Goal: Transaction & Acquisition: Book appointment/travel/reservation

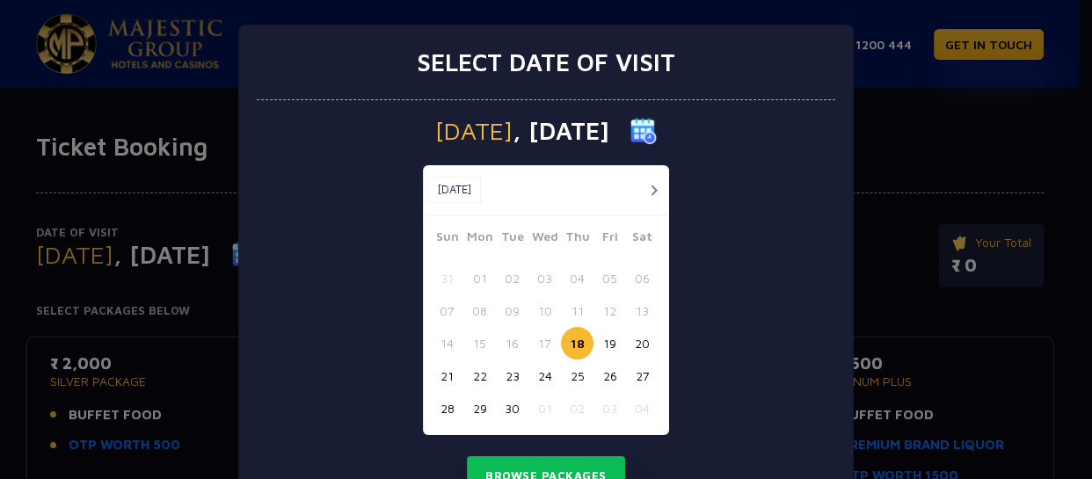
click at [477, 377] on button "22" at bounding box center [479, 376] width 33 height 33
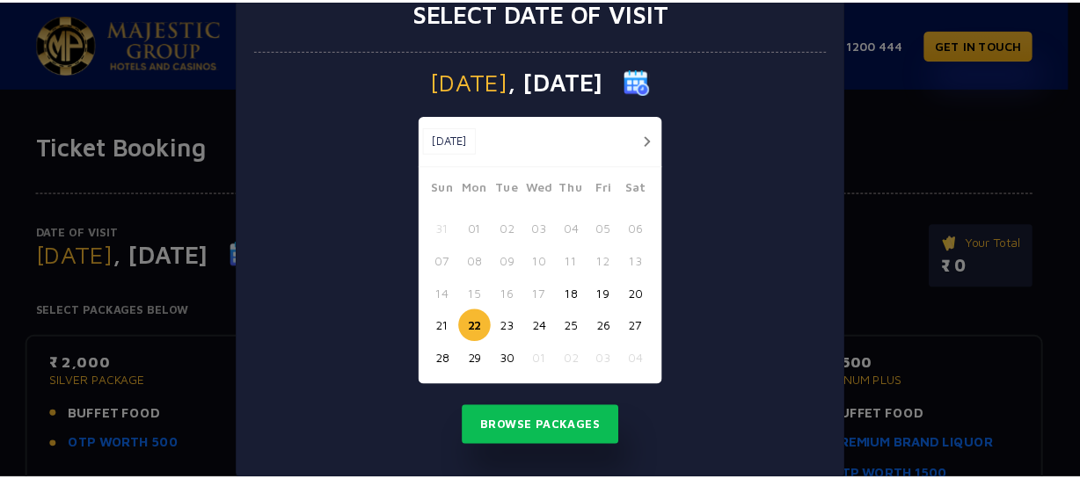
scroll to position [78, 0]
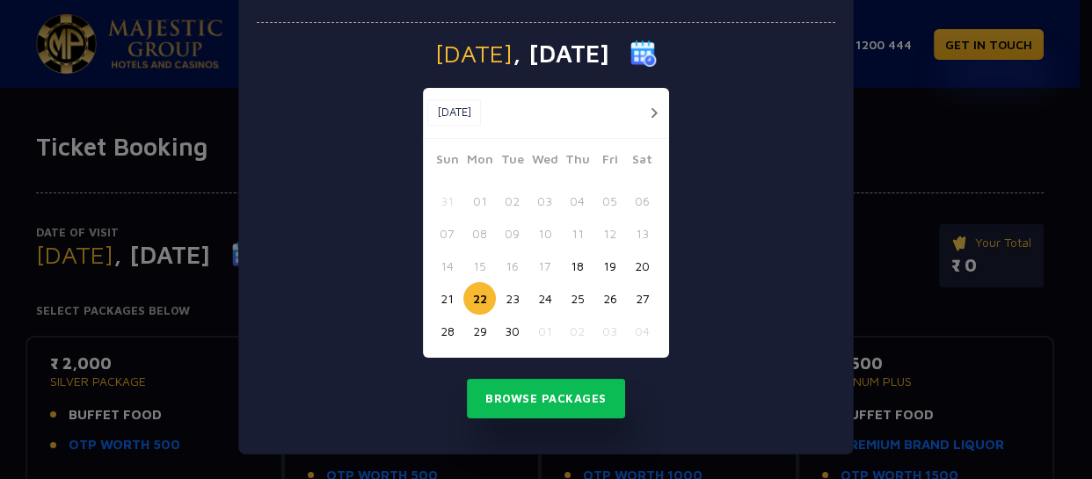
click at [444, 297] on button "21" at bounding box center [447, 298] width 33 height 33
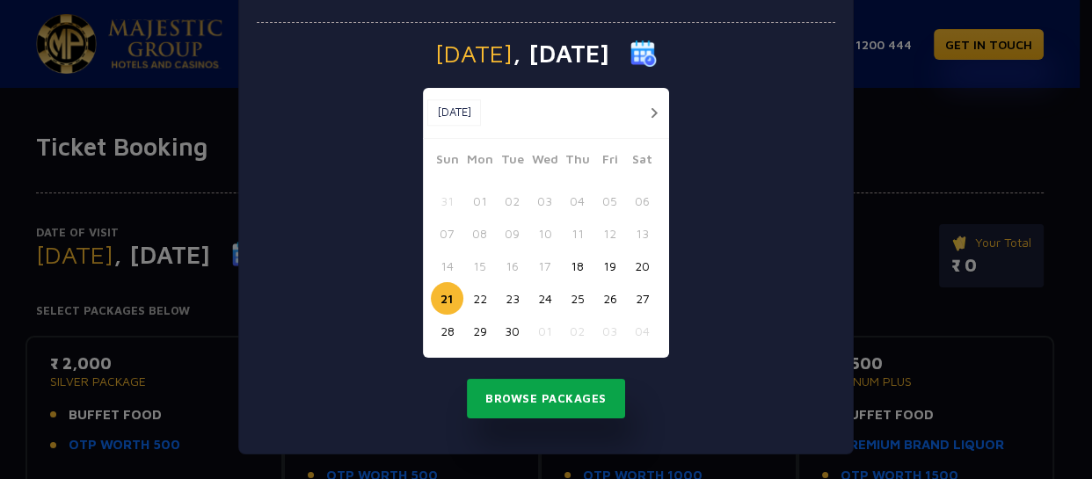
click at [550, 392] on button "Browse Packages" at bounding box center [546, 399] width 158 height 40
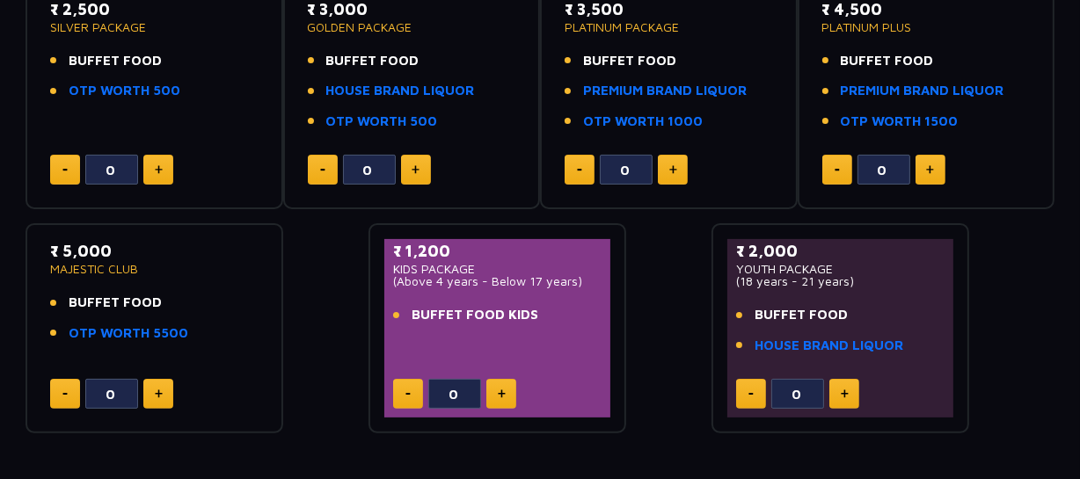
scroll to position [361, 0]
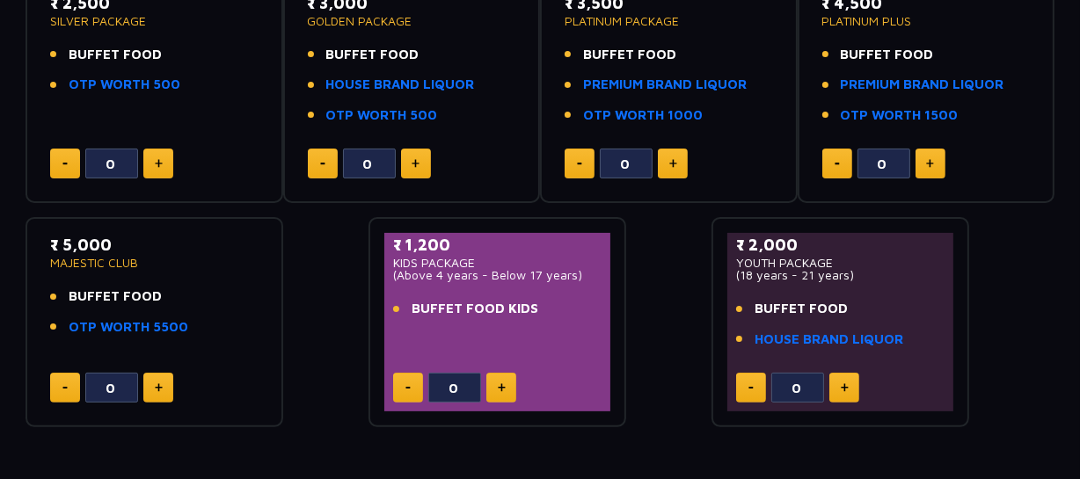
click at [679, 333] on div "₹ 2,500 SILVER PACKAGE BUFFET FOOD OTP WORTH 500 0 ₹ 3,000 GOLDEN PACKAGE BUFFE…" at bounding box center [539, 194] width 1029 height 467
click at [666, 321] on div "₹ 2,500 SILVER PACKAGE BUFFET FOOD OTP WORTH 500 0 ₹ 3,000 GOLDEN PACKAGE BUFFE…" at bounding box center [539, 194] width 1029 height 467
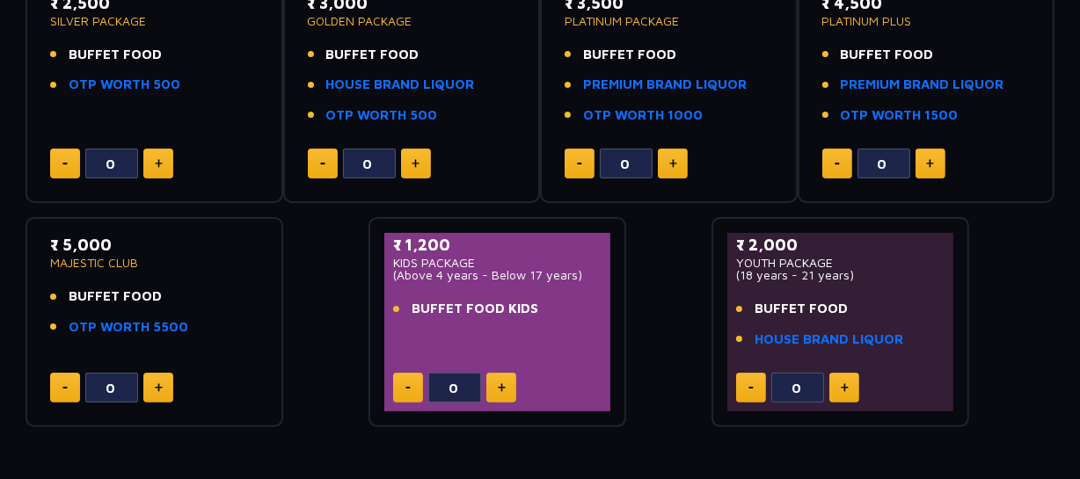
click at [666, 321] on div "₹ 2,500 SILVER PACKAGE BUFFET FOOD OTP WORTH 500 0 ₹ 3,000 GOLDEN PACKAGE BUFFE…" at bounding box center [539, 194] width 1029 height 467
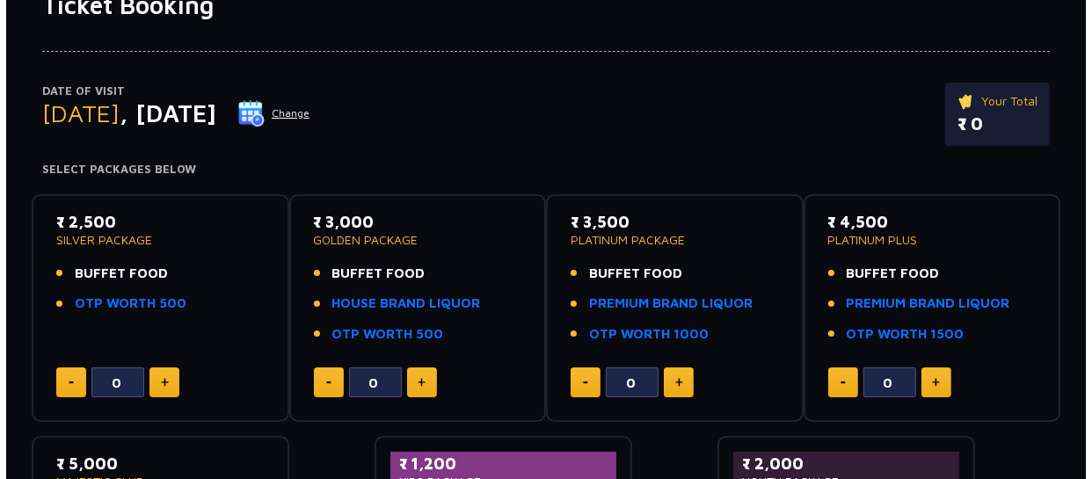
scroll to position [159, 0]
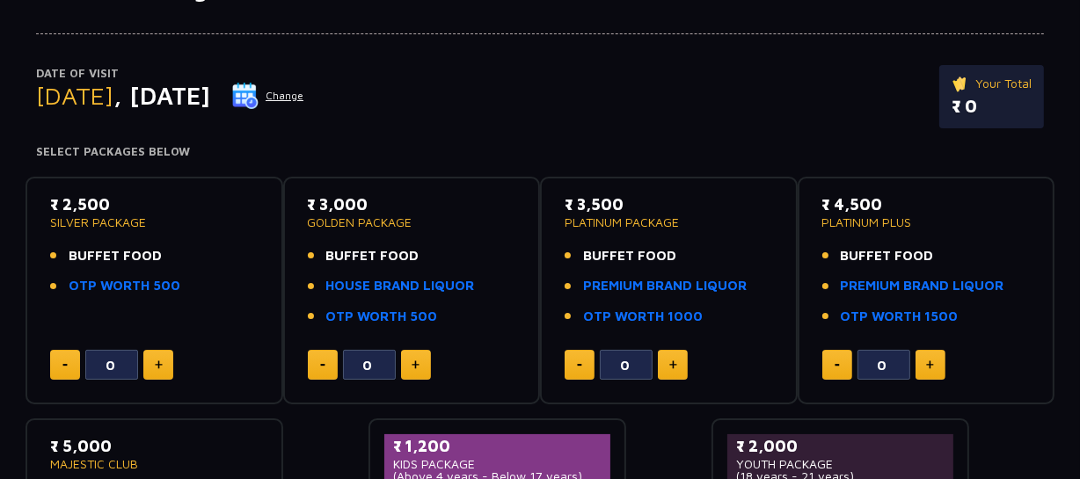
click at [304, 93] on button "Change" at bounding box center [267, 96] width 73 height 28
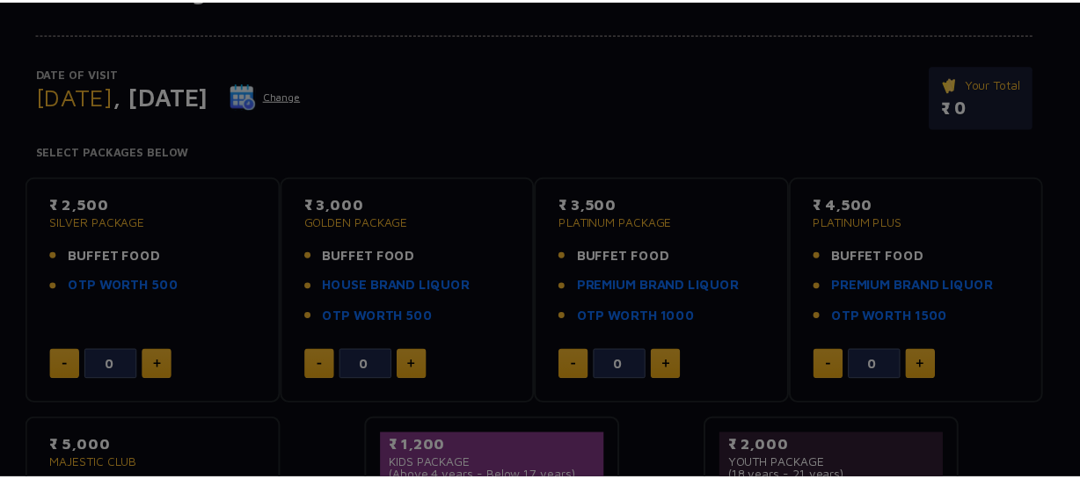
scroll to position [0, 0]
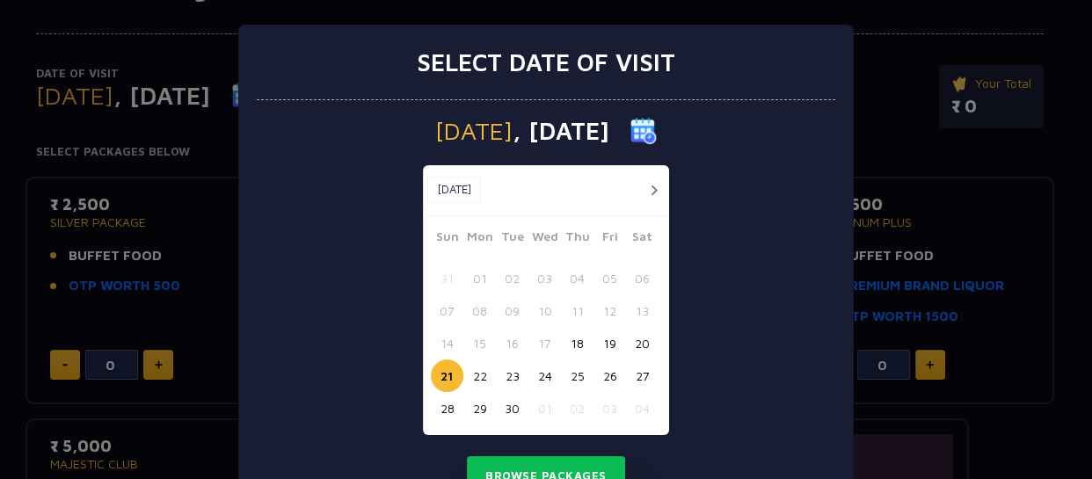
click at [474, 378] on button "22" at bounding box center [479, 376] width 33 height 33
click at [545, 467] on button "Browse Packages" at bounding box center [546, 476] width 158 height 40
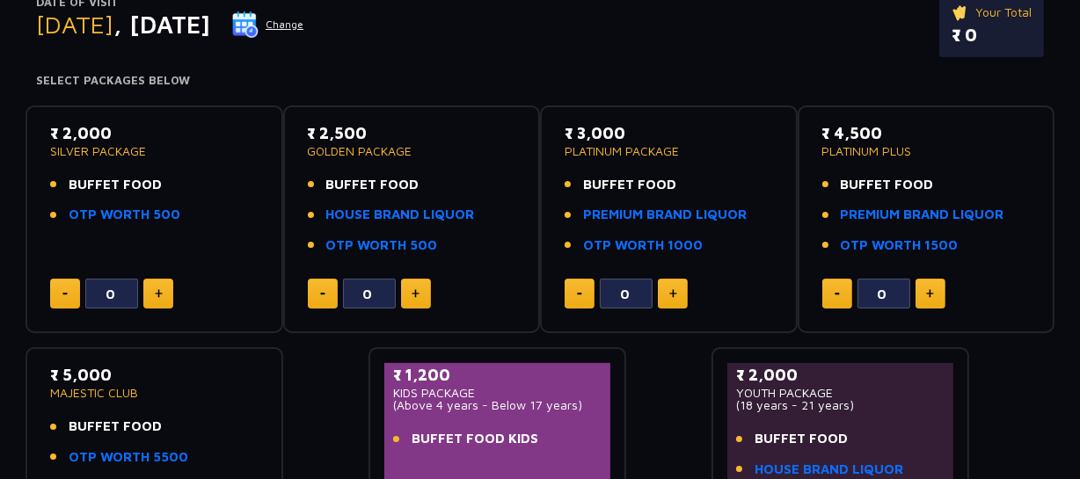
scroll to position [239, 0]
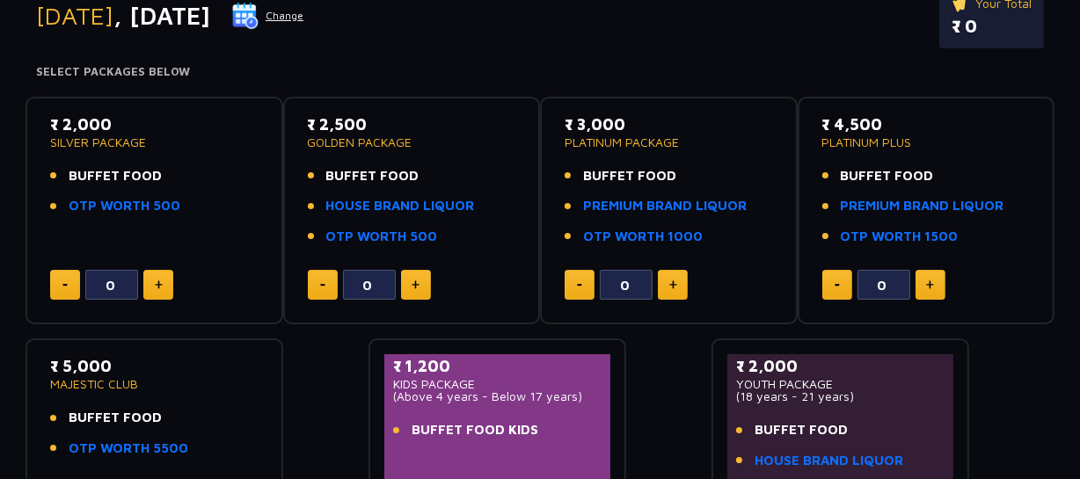
click at [160, 283] on img at bounding box center [159, 284] width 8 height 9
type input "2"
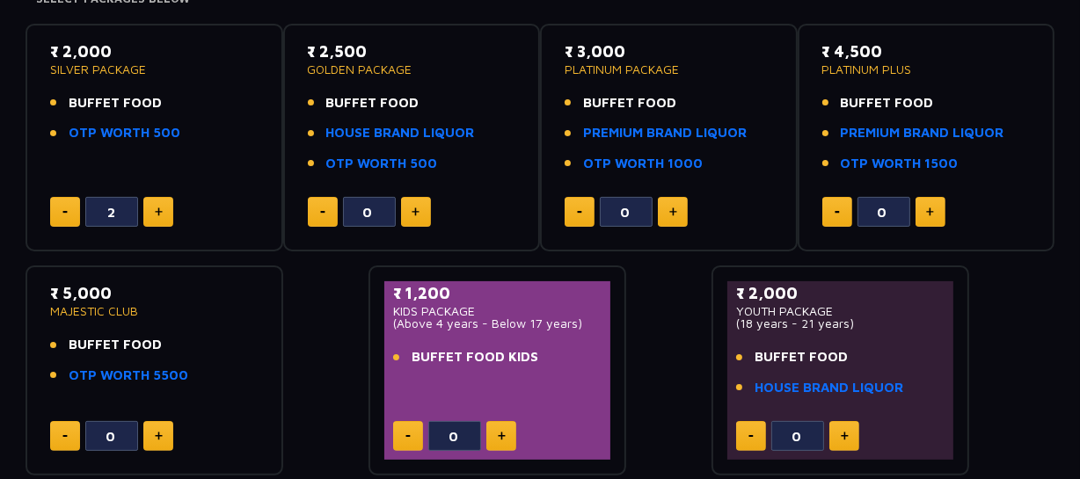
scroll to position [399, 0]
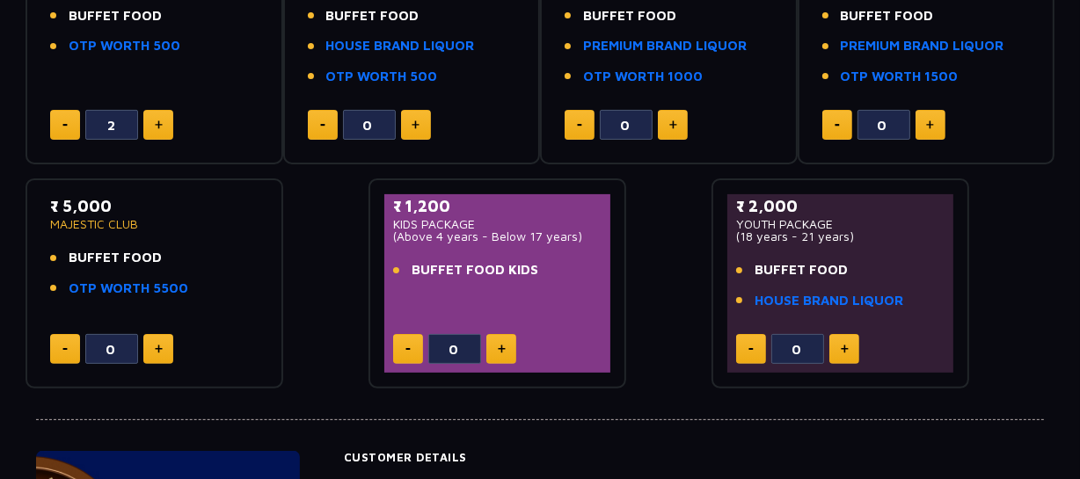
click at [497, 353] on button at bounding box center [501, 349] width 30 height 30
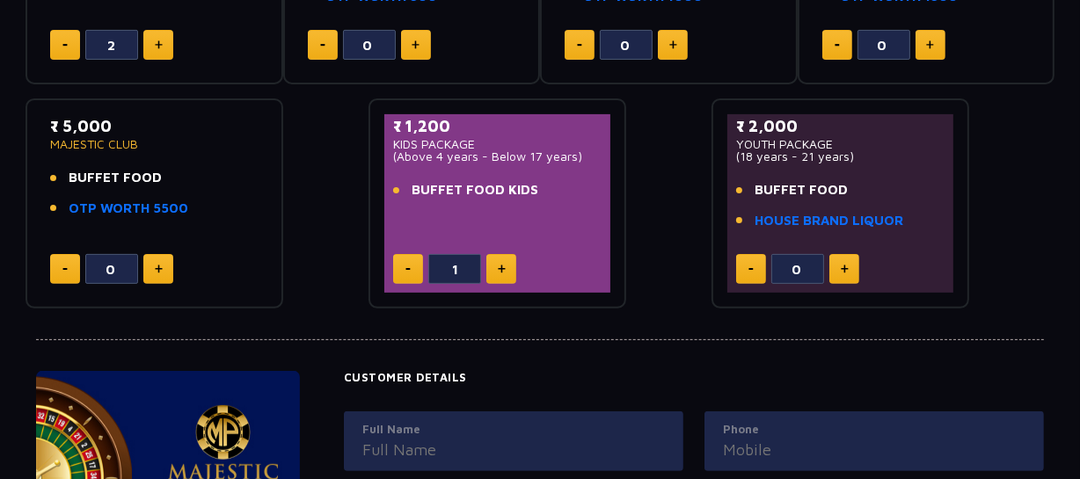
scroll to position [559, 0]
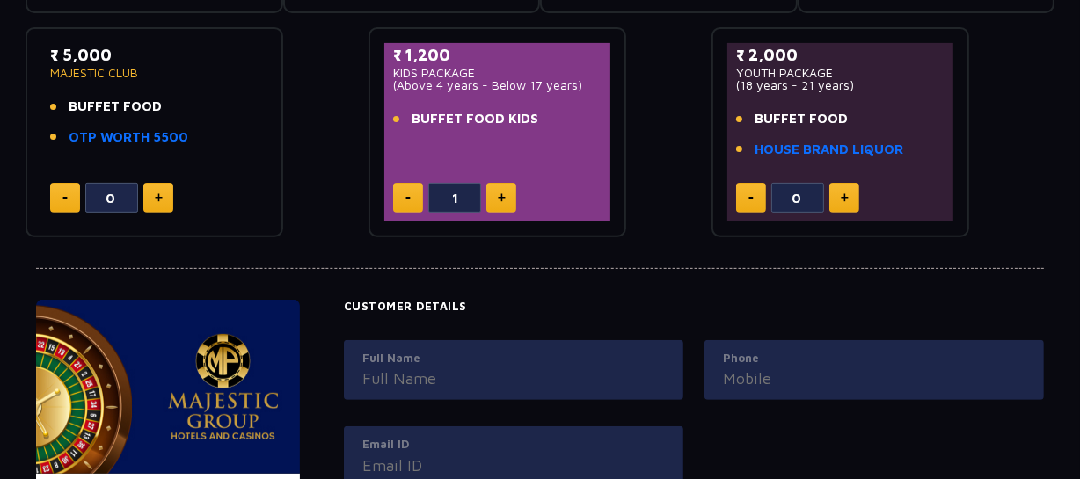
click at [410, 275] on div "[GEOGRAPHIC_DATA] Date [DATE] SILVER PACKAGE x2 ₹ 4,000 KIDS PACKAGE x1 ₹ 1,200…" at bounding box center [539, 481] width 1029 height 489
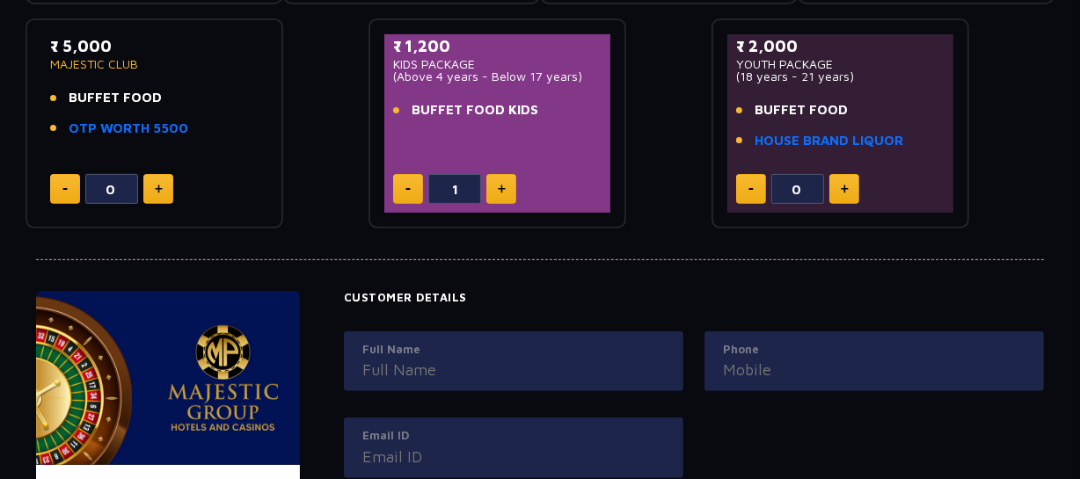
click at [408, 193] on button at bounding box center [408, 189] width 30 height 30
type input "0"
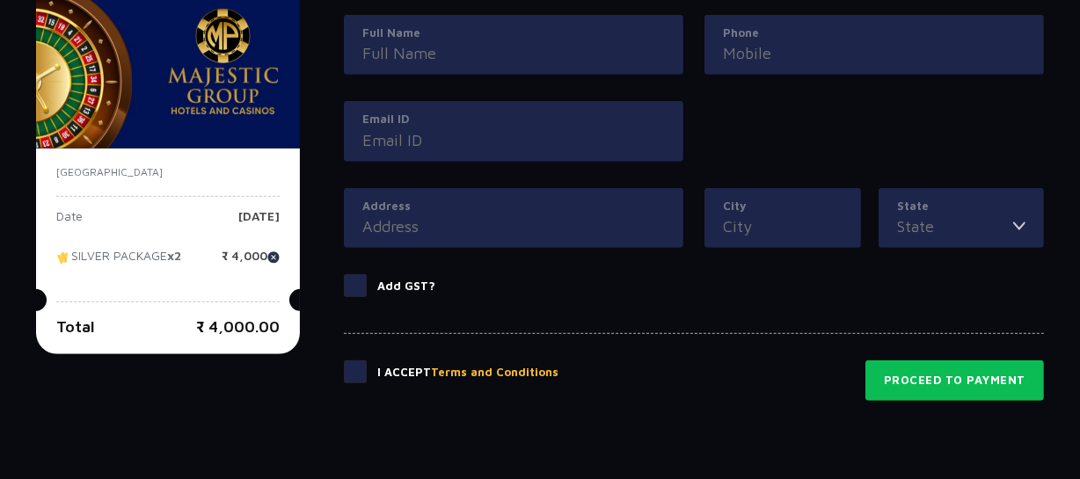
scroll to position [848, 0]
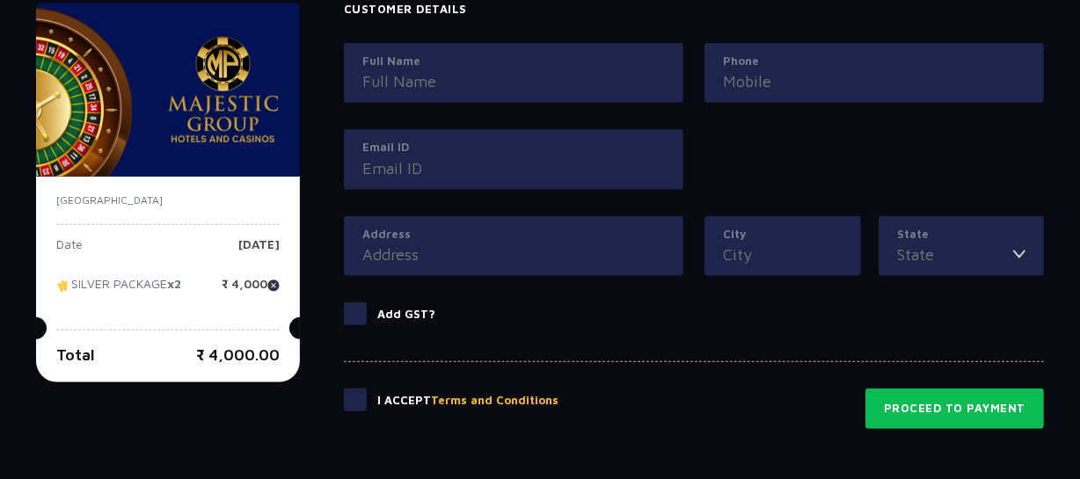
click at [353, 314] on span at bounding box center [355, 313] width 23 height 23
click at [0, 0] on input "Add GST?" at bounding box center [0, 0] width 0 height 0
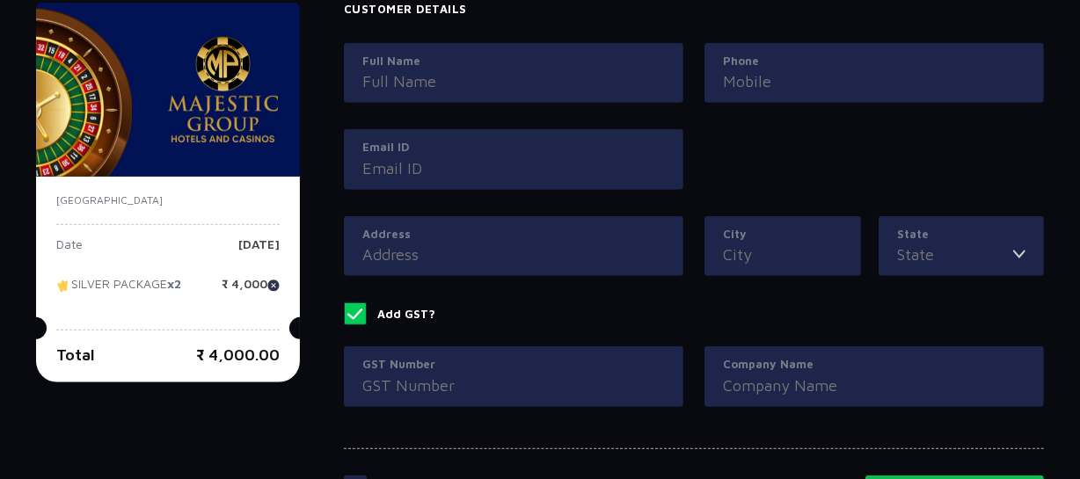
click at [353, 314] on span at bounding box center [355, 313] width 23 height 23
click at [0, 0] on input "Add GST?" at bounding box center [0, 0] width 0 height 0
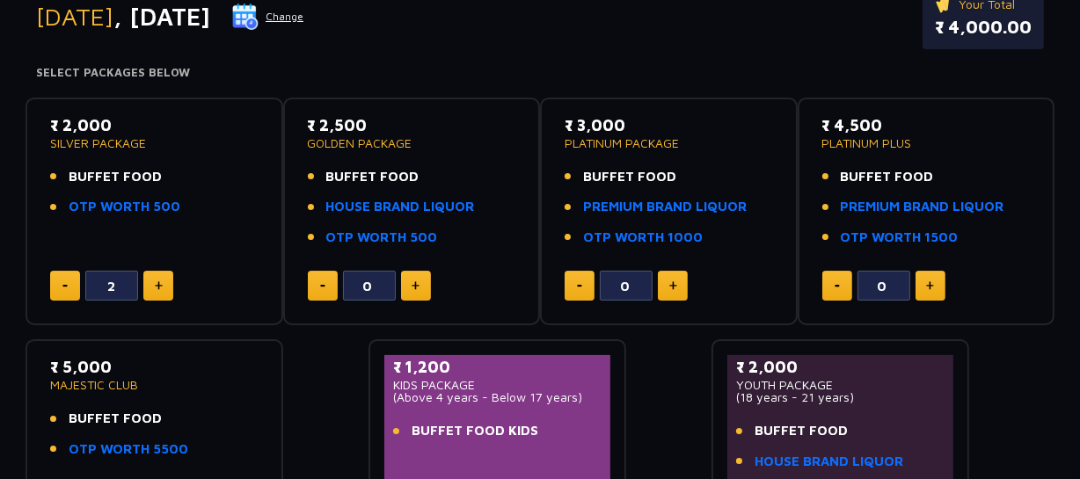
scroll to position [239, 0]
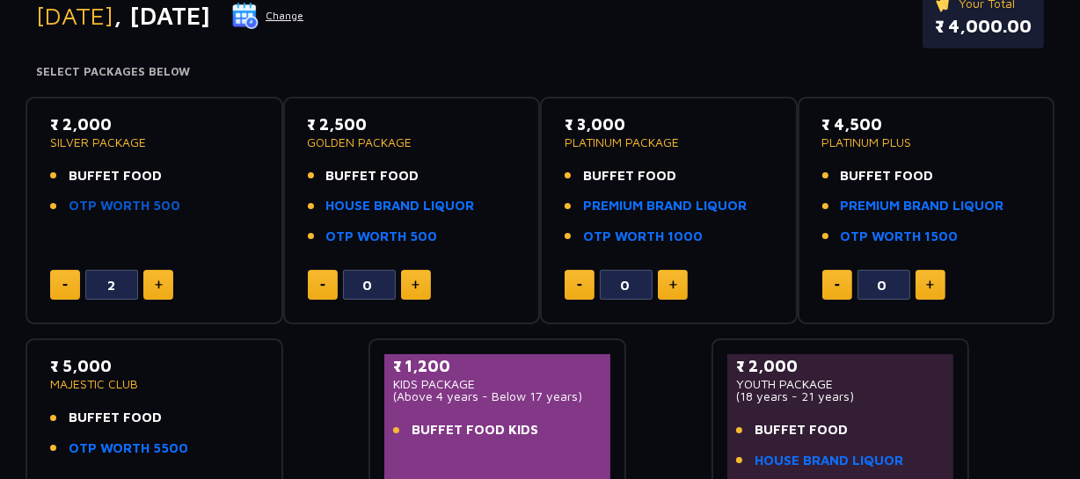
click at [134, 206] on link "OTP WORTH 500" at bounding box center [125, 206] width 112 height 20
click at [320, 357] on div "₹ 2,000 SILVER PACKAGE BUFFET FOOD OTP WORTH 500 2 ₹ 2,500 GOLDEN PACKAGE BUFFE…" at bounding box center [539, 316] width 1029 height 467
click at [323, 361] on div "₹ 2,000 SILVER PACKAGE BUFFET FOOD OTP WORTH 500 2 ₹ 2,500 GOLDEN PACKAGE BUFFE…" at bounding box center [539, 316] width 1029 height 467
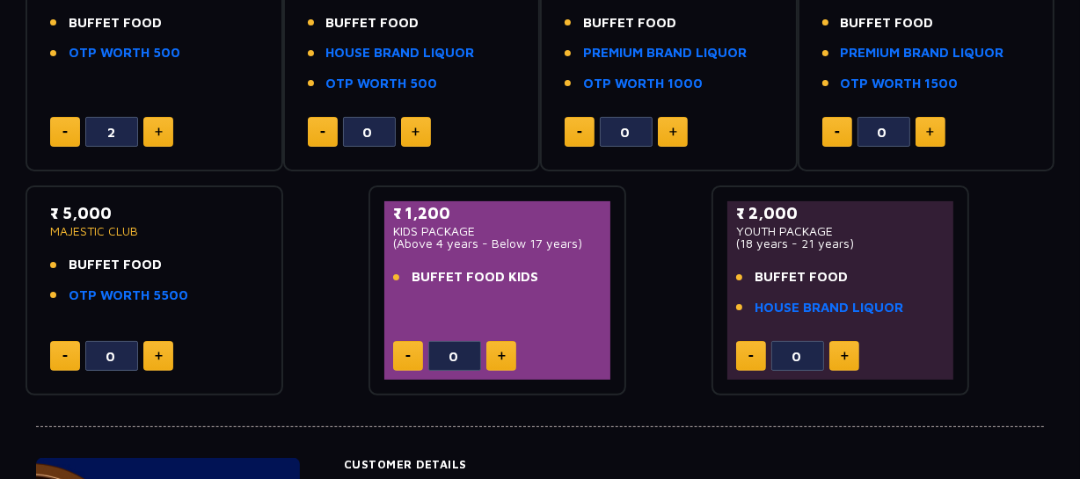
scroll to position [639, 0]
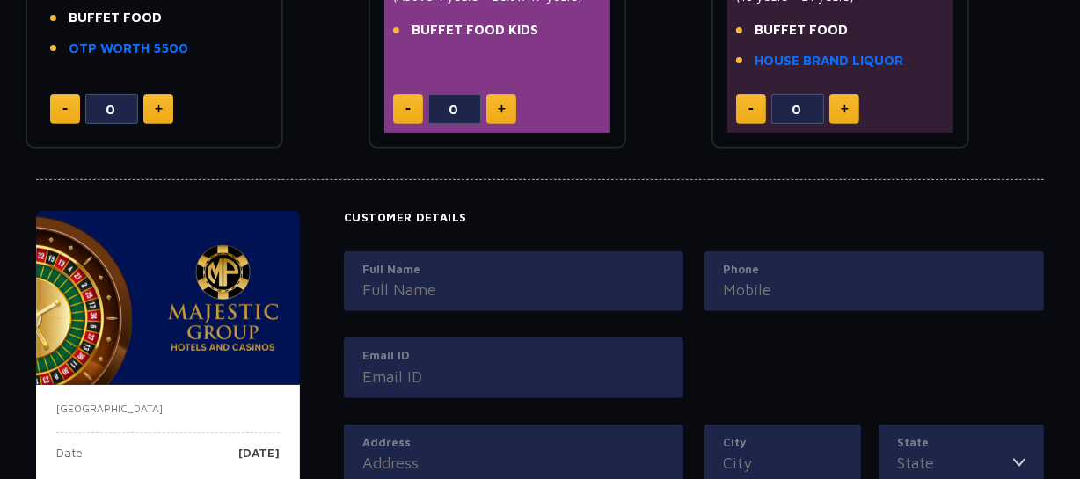
click at [430, 283] on input "Full Name" at bounding box center [513, 290] width 302 height 24
type input "[PERSON_NAME] S"
type input "09642733220"
type input "[EMAIL_ADDRESS][DATE][DOMAIN_NAME]"
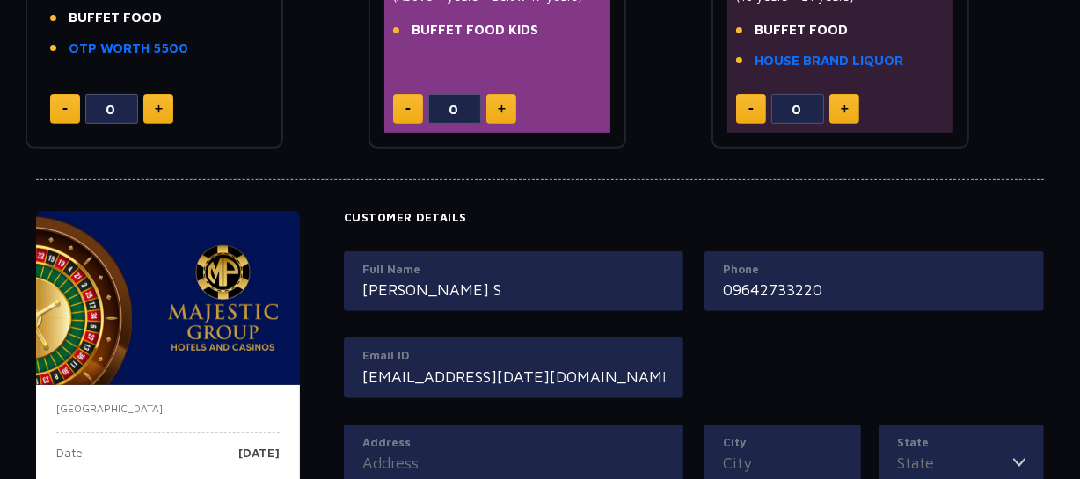
type input "Hno:22-2-10/2, 7th Line, [PERSON_NAME], [GEOGRAPHIC_DATA]"
type input "Kandukur"
type input "[GEOGRAPHIC_DATA]"
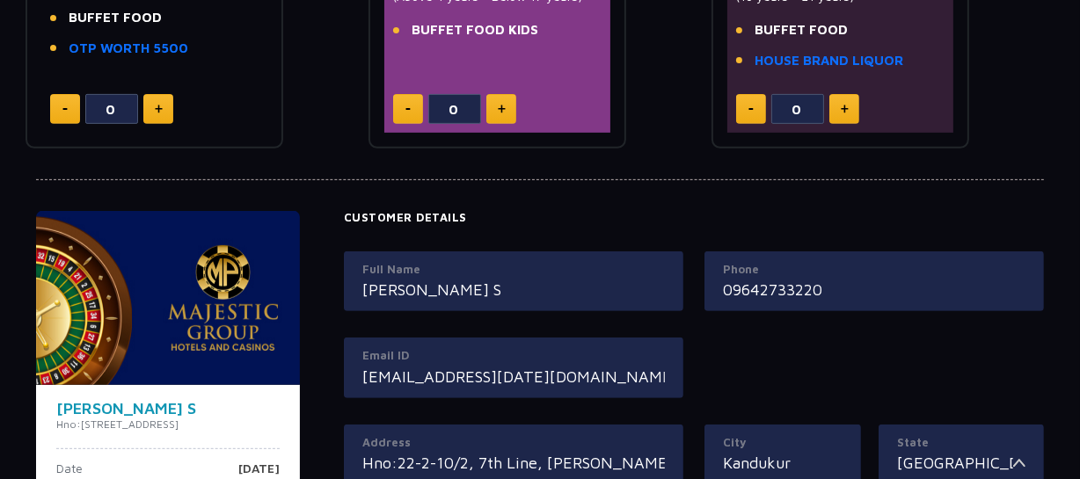
scroll to position [719, 0]
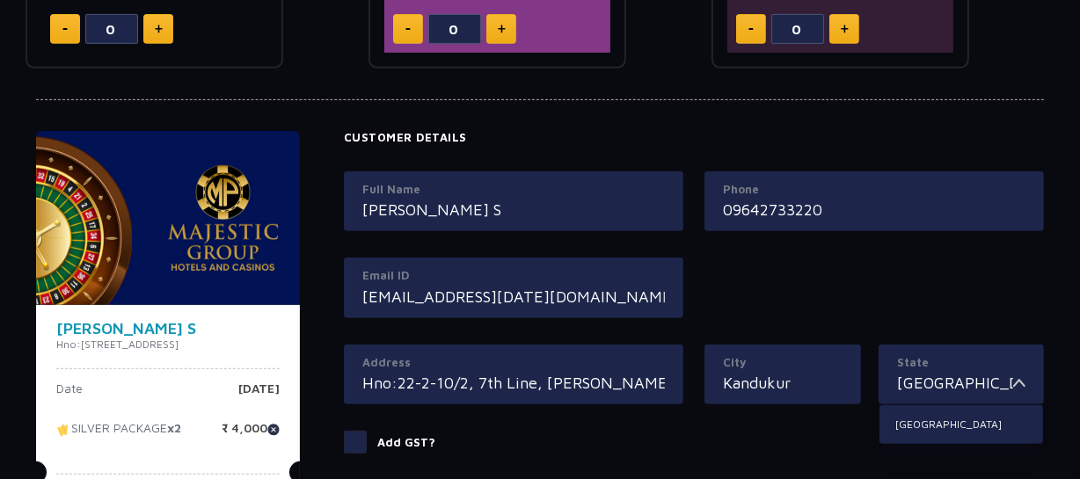
click at [743, 212] on input "09642733220" at bounding box center [874, 210] width 302 height 24
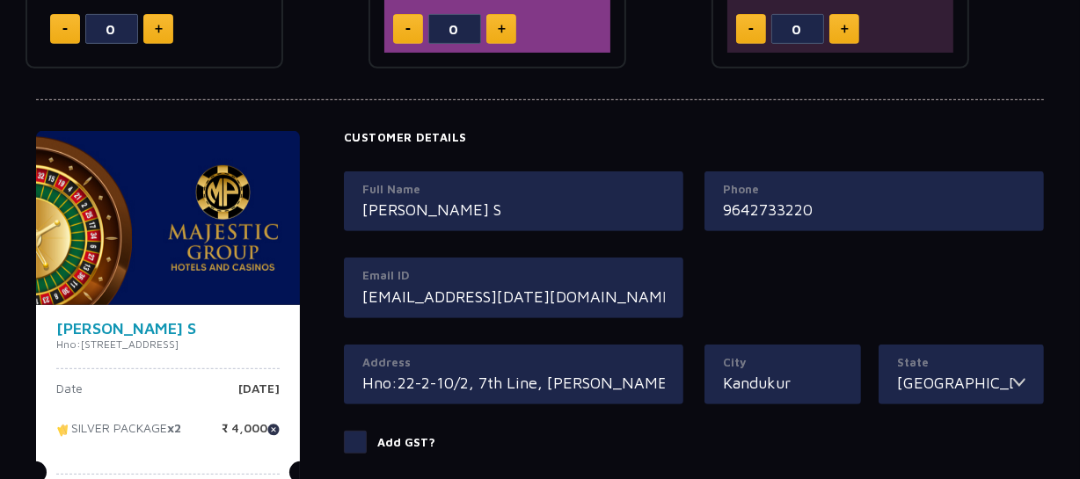
type input "9642733220"
click at [778, 280] on div "Full Name [PERSON_NAME] S Phone [PHONE_NUMBER] Email ID [EMAIL_ADDRESS][DATE][D…" at bounding box center [693, 257] width 721 height 173
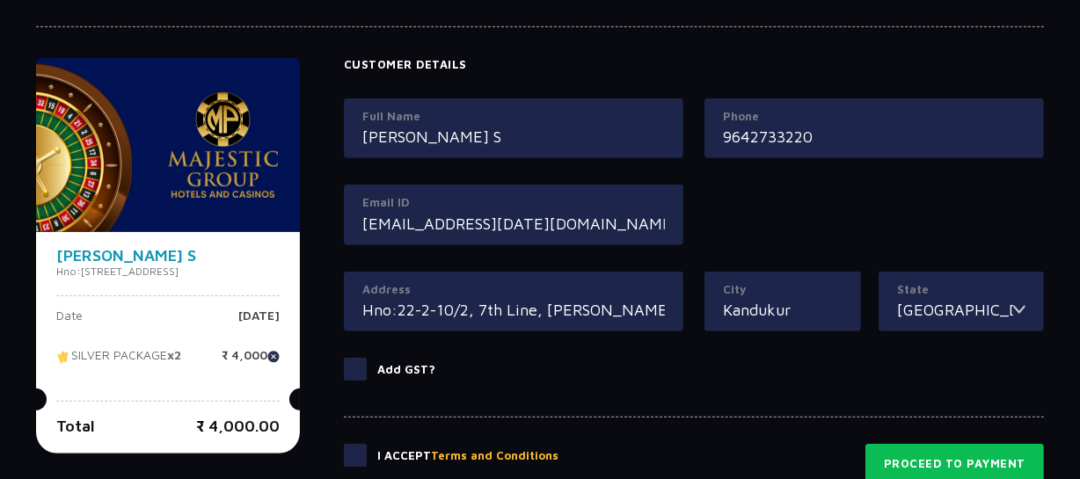
scroll to position [879, 0]
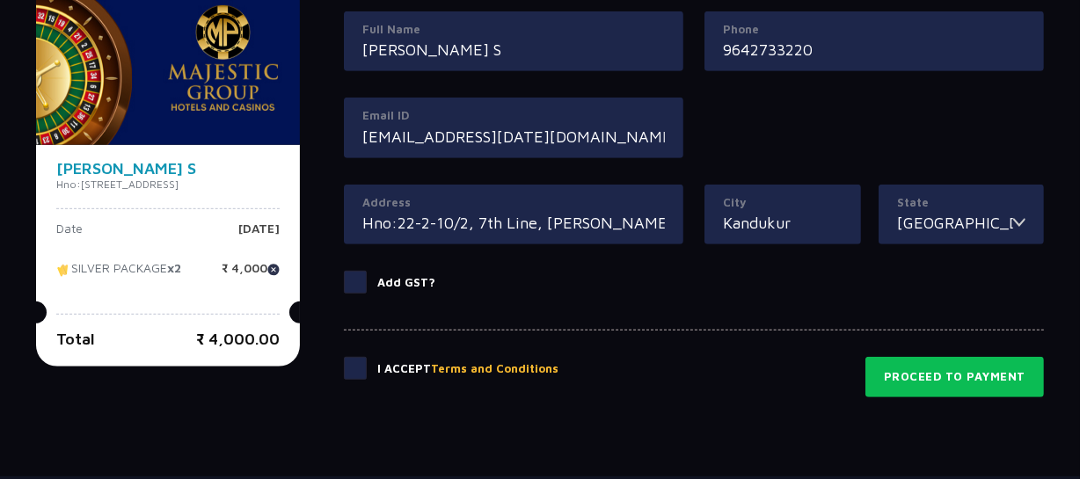
click at [367, 373] on span at bounding box center [355, 368] width 23 height 23
click at [0, 0] on input "checkbox" at bounding box center [0, 0] width 0 height 0
click at [389, 287] on label "Add GST?" at bounding box center [694, 282] width 700 height 23
click at [0, 0] on input "Add GST?" at bounding box center [0, 0] width 0 height 0
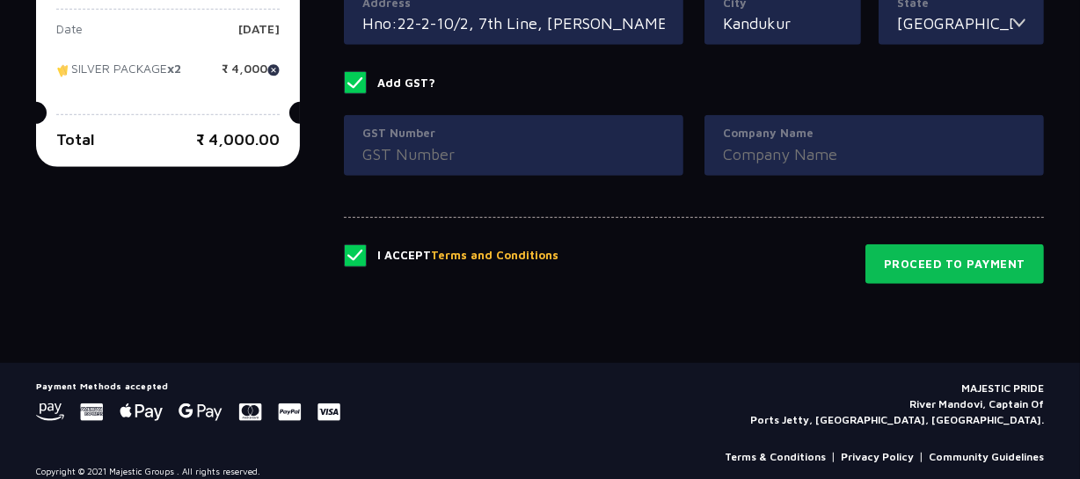
scroll to position [1094, 0]
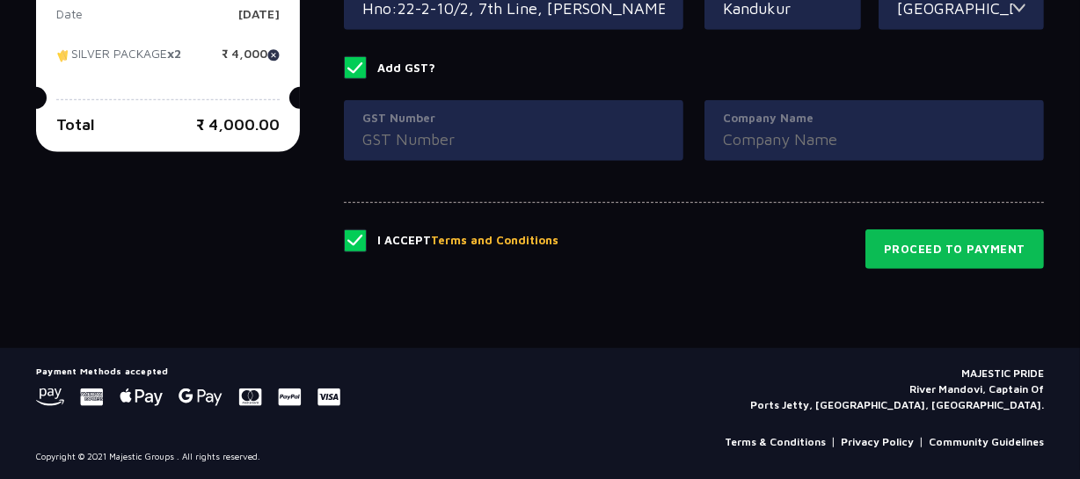
click at [589, 131] on input "GST Number" at bounding box center [513, 139] width 302 height 24
click at [834, 141] on input "Company Name" at bounding box center [874, 139] width 302 height 24
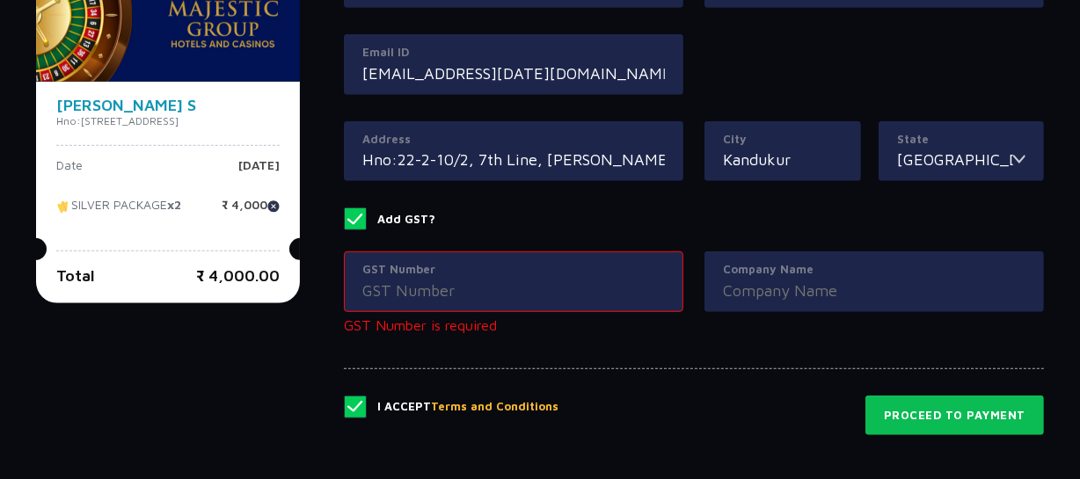
scroll to position [934, 0]
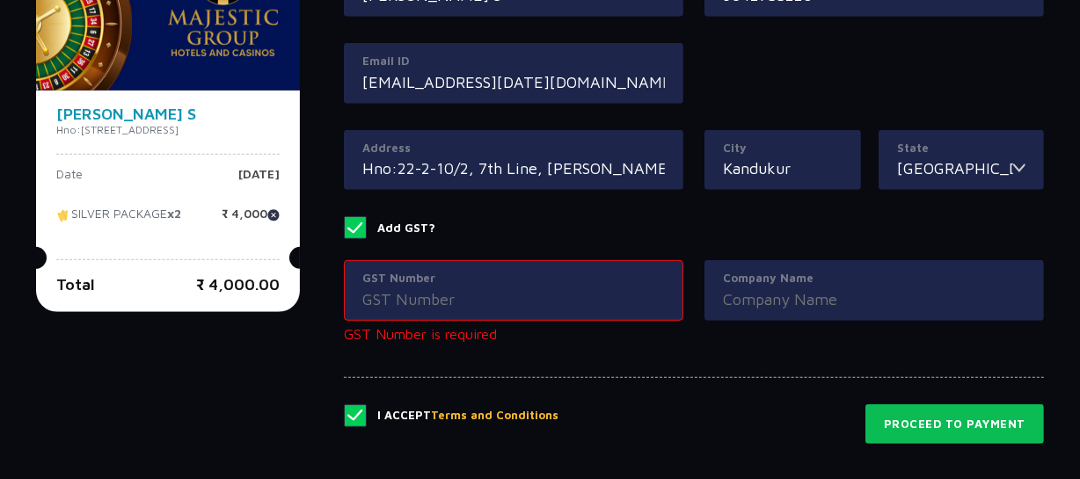
click at [604, 228] on label "Add GST?" at bounding box center [694, 227] width 700 height 23
click at [0, 0] on input "Add GST?" at bounding box center [0, 0] width 0 height 0
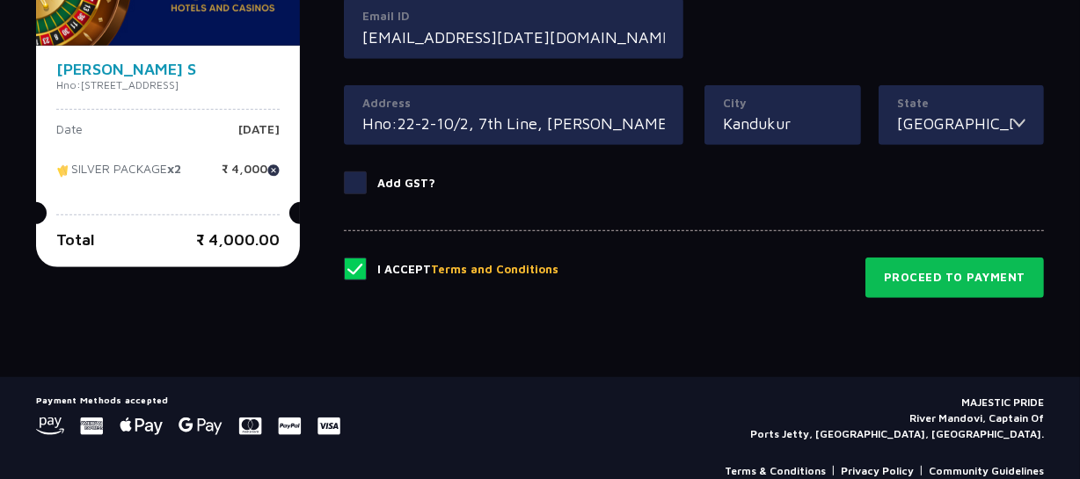
scroll to position [1008, 0]
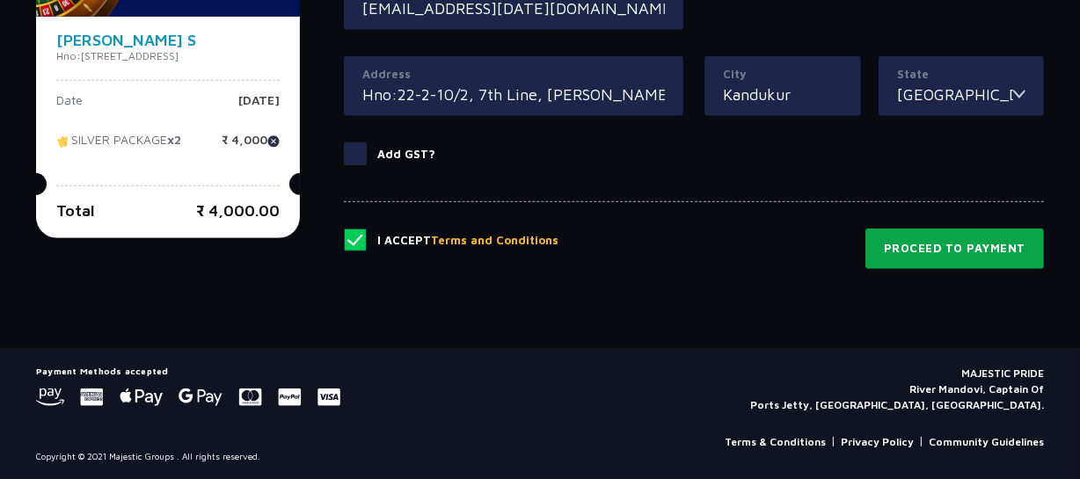
click at [923, 248] on button "Proceed to Payment" at bounding box center [954, 249] width 178 height 40
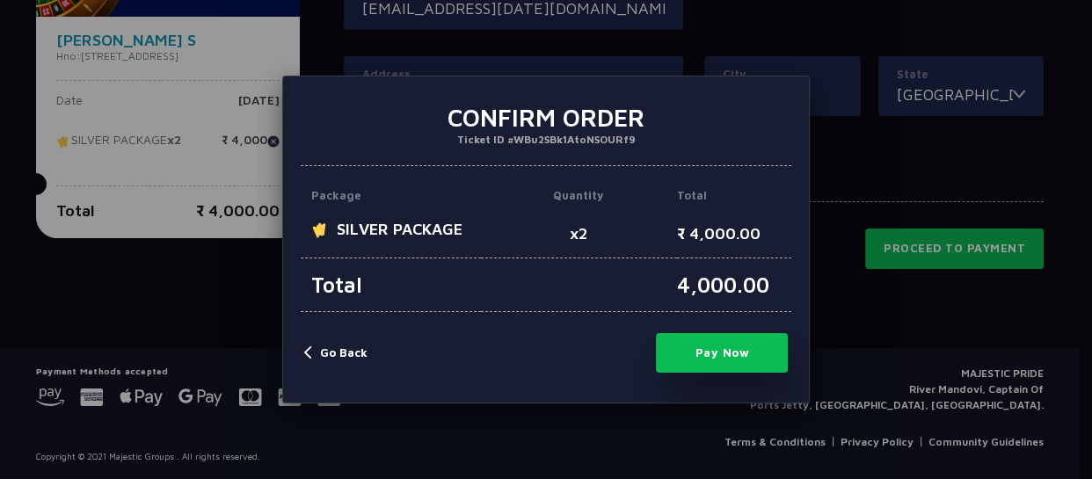
click at [712, 359] on button "Pay Now" at bounding box center [722, 353] width 132 height 40
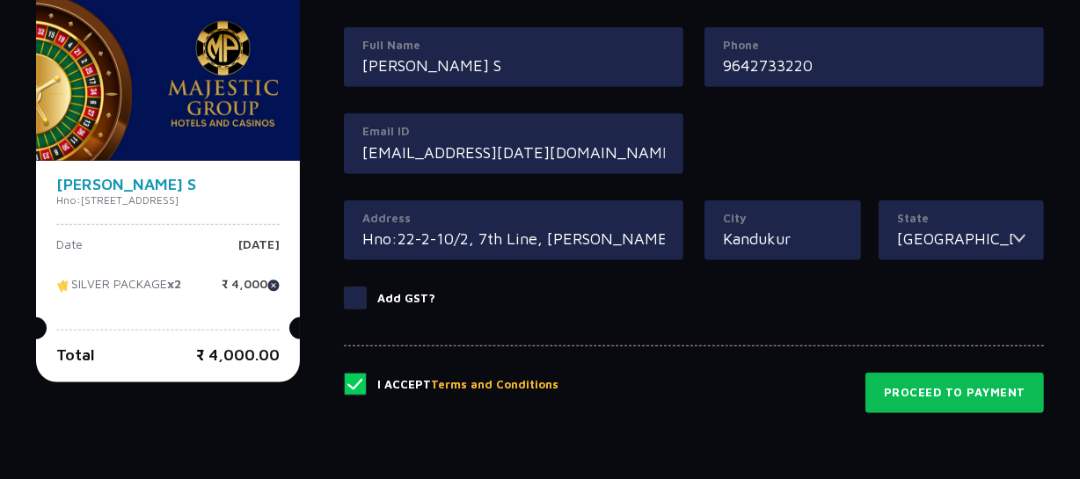
scroll to position [848, 0]
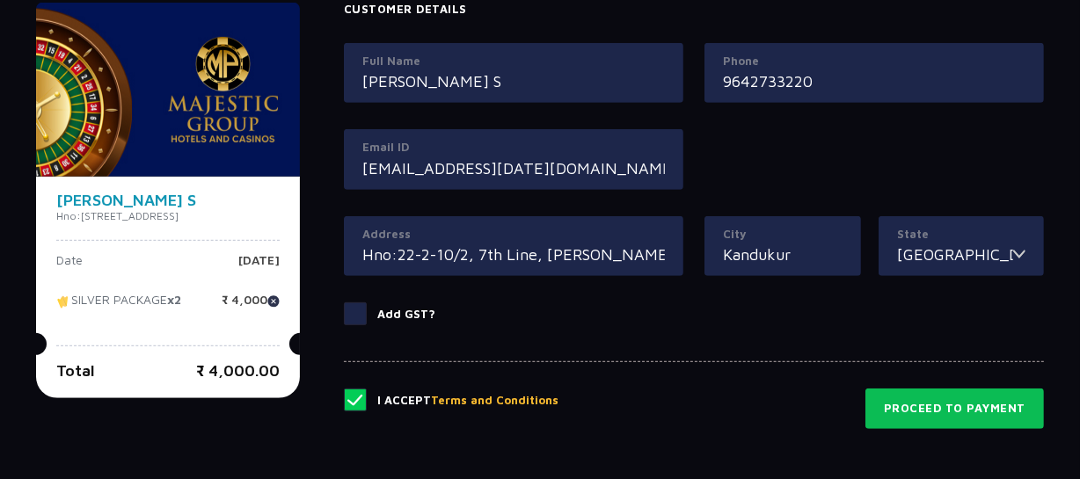
click at [1000, 54] on label "Phone" at bounding box center [874, 62] width 302 height 18
click at [1000, 69] on input "9642733220" at bounding box center [874, 81] width 302 height 24
